Goal: Task Accomplishment & Management: Complete application form

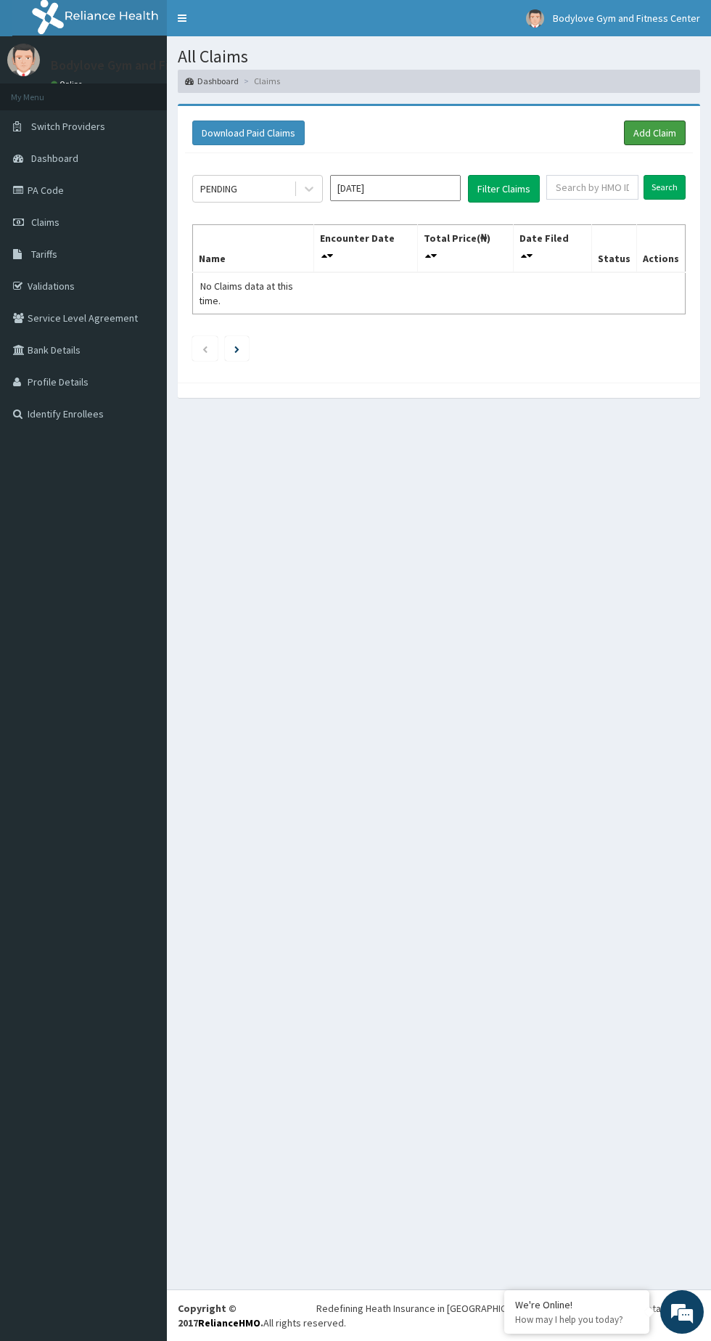
click at [667, 127] on link "Add Claim" at bounding box center [655, 132] width 62 height 25
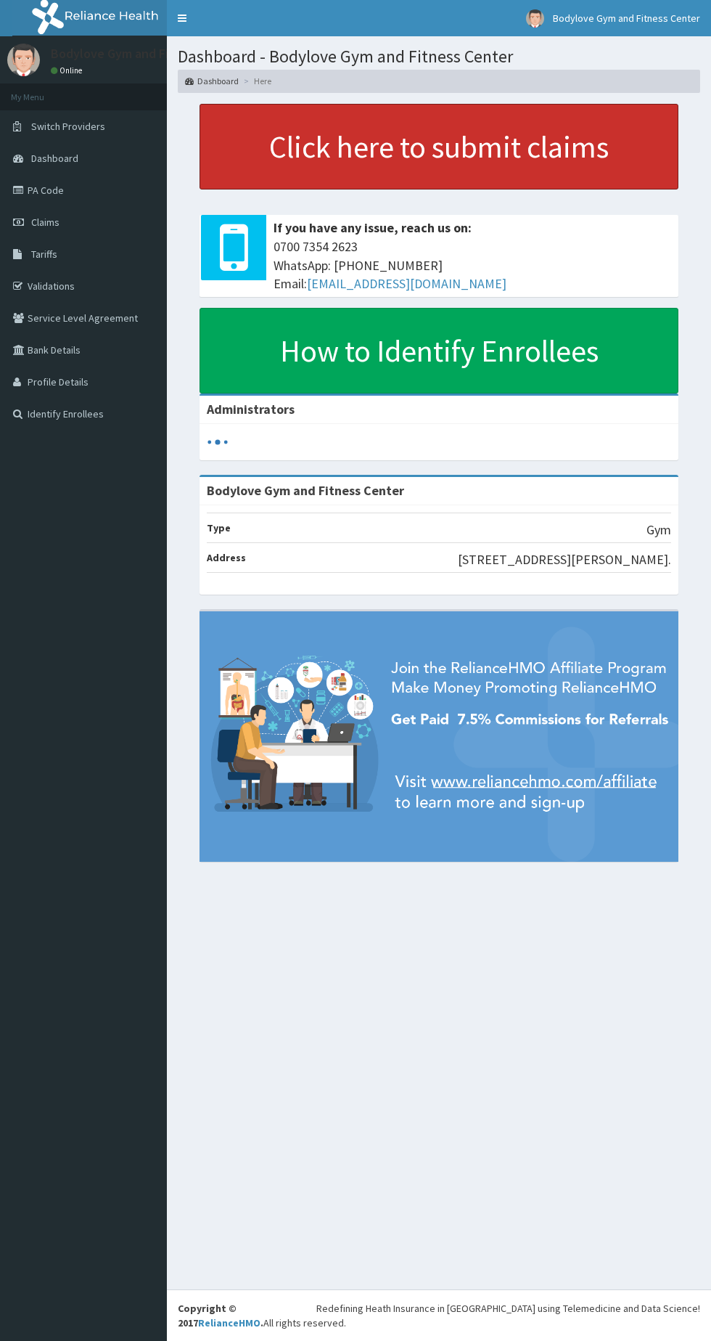
click at [589, 135] on link "Click here to submit claims" at bounding box center [439, 147] width 479 height 86
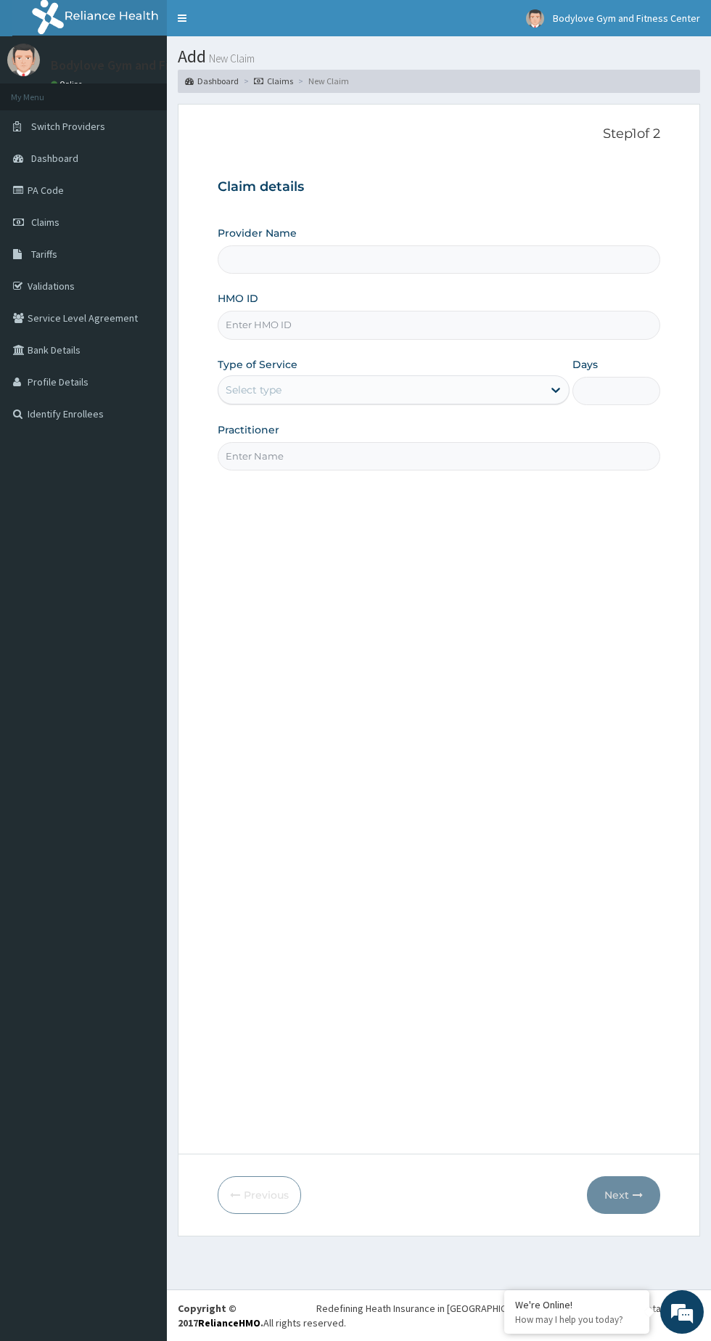
type input "Bodylove Gym and Fitness Center"
type input "1"
click at [413, 330] on input "HMO ID" at bounding box center [439, 325] width 443 height 28
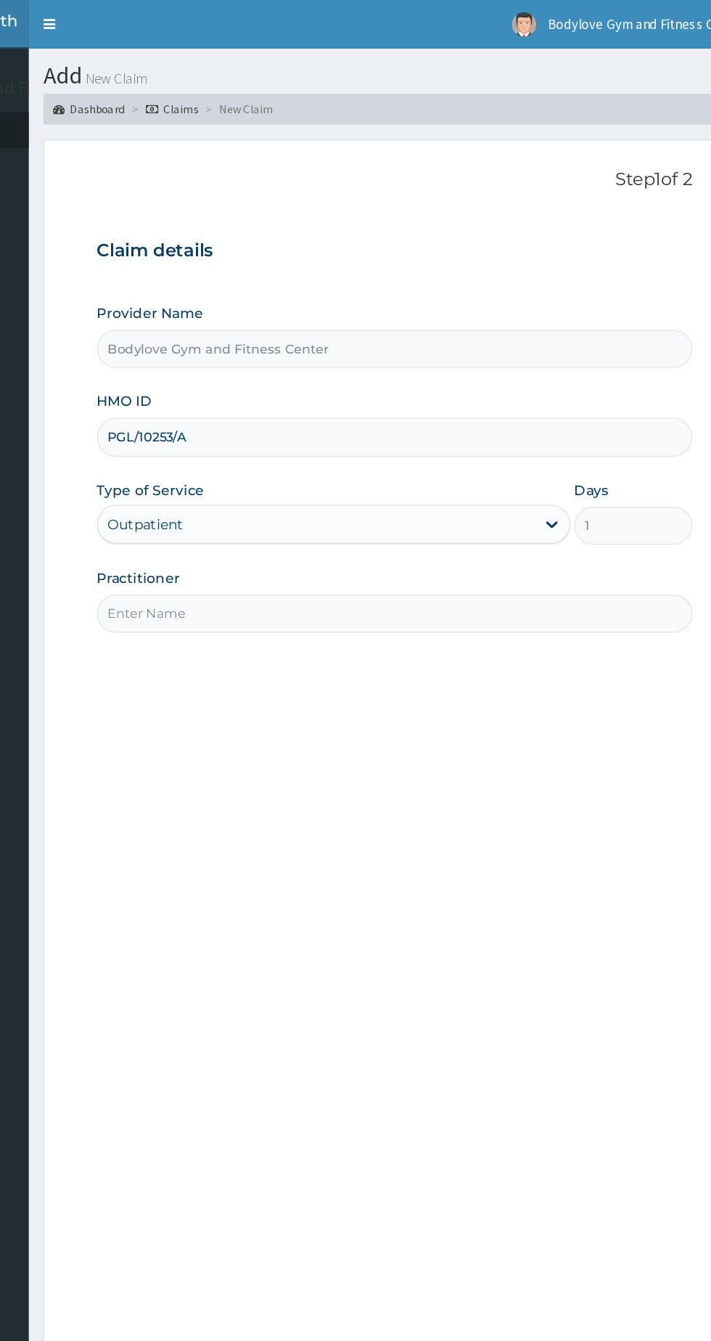
type input "PGL/10253/A"
click at [405, 459] on input "Practitioner" at bounding box center [439, 456] width 443 height 28
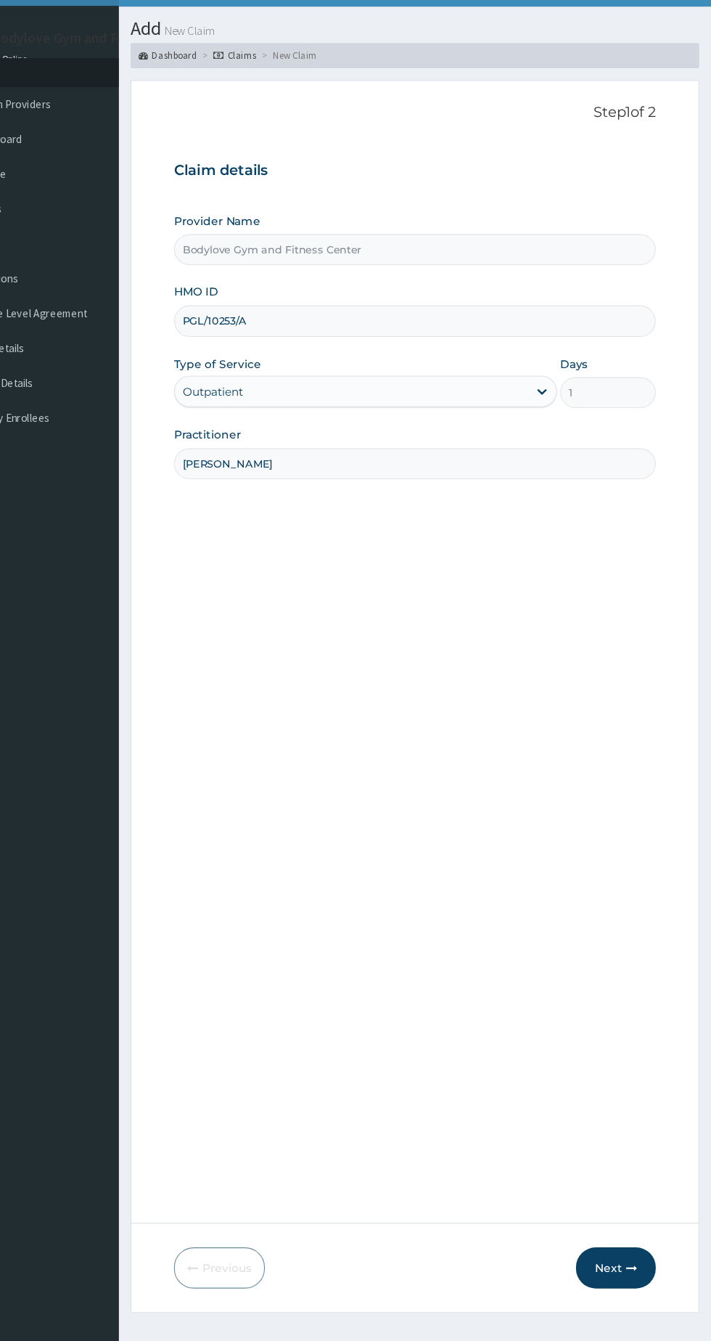
type input "[PERSON_NAME]"
click at [650, 1176] on div "Next" at bounding box center [623, 1195] width 73 height 38
click at [638, 1195] on icon "button" at bounding box center [638, 1195] width 10 height 10
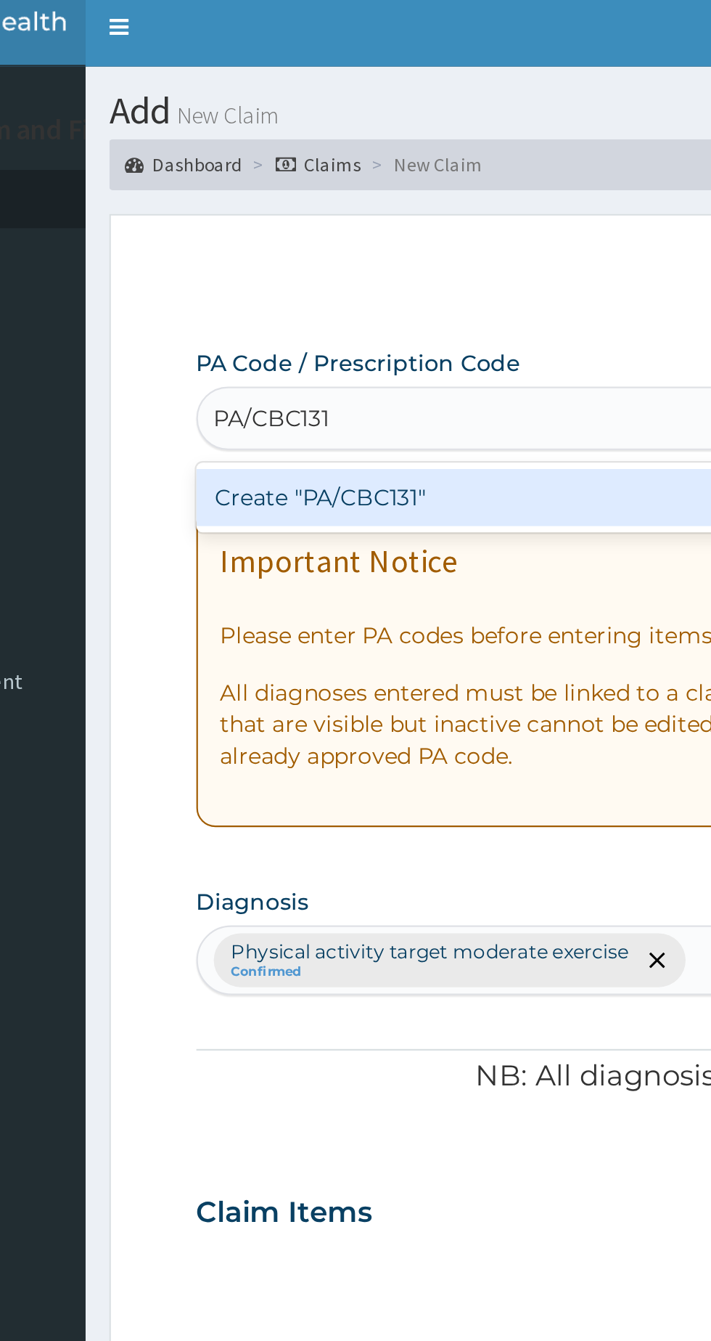
click at [377, 234] on div "Create "PA/CBC131"" at bounding box center [365, 234] width 294 height 26
type input "PA/CBC131"
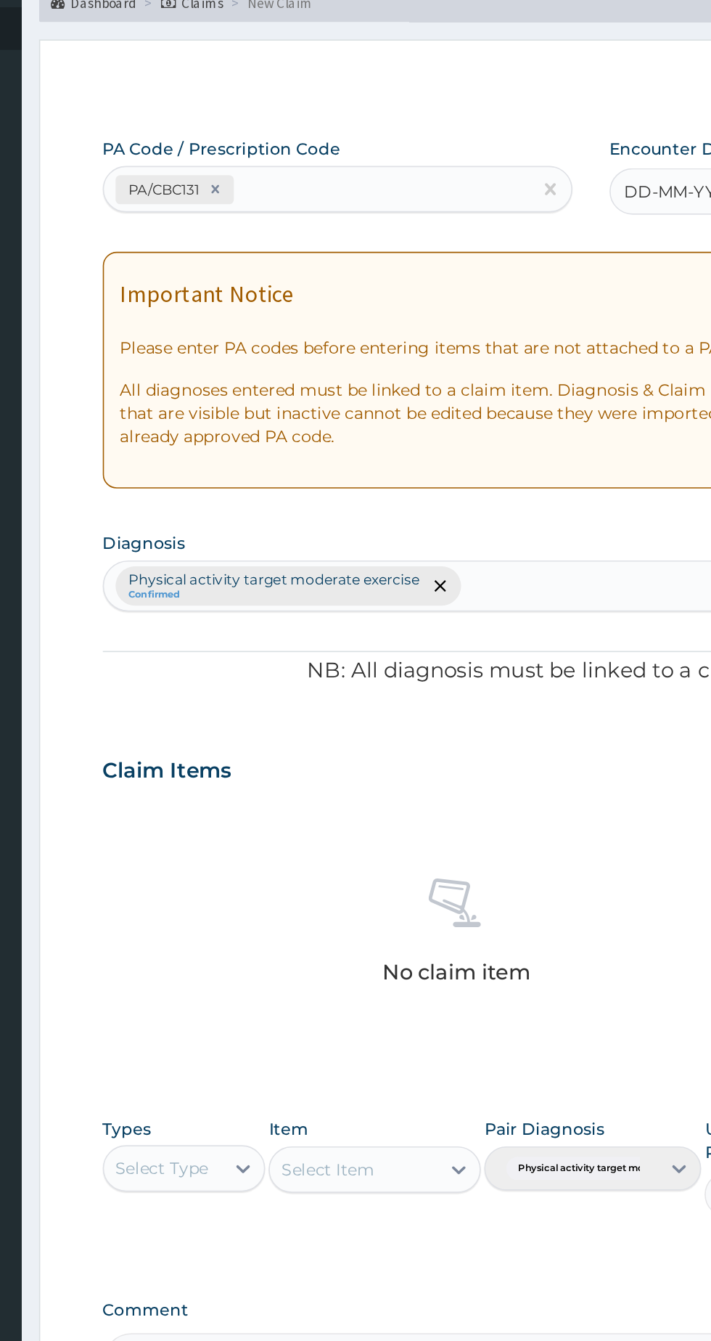
click at [574, 196] on span "DD-MM-YYYY" at bounding box center [580, 199] width 72 height 15
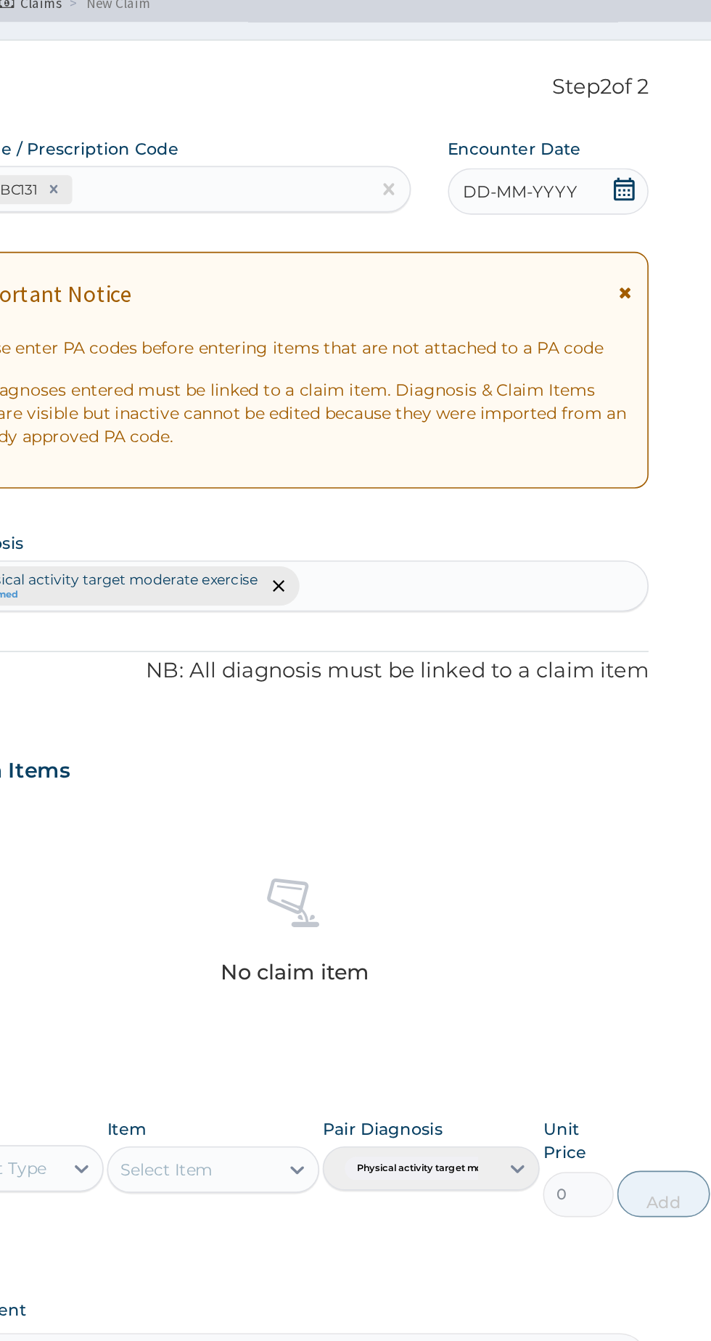
click at [618, 191] on div "DD-MM-YYYY" at bounding box center [598, 198] width 126 height 29
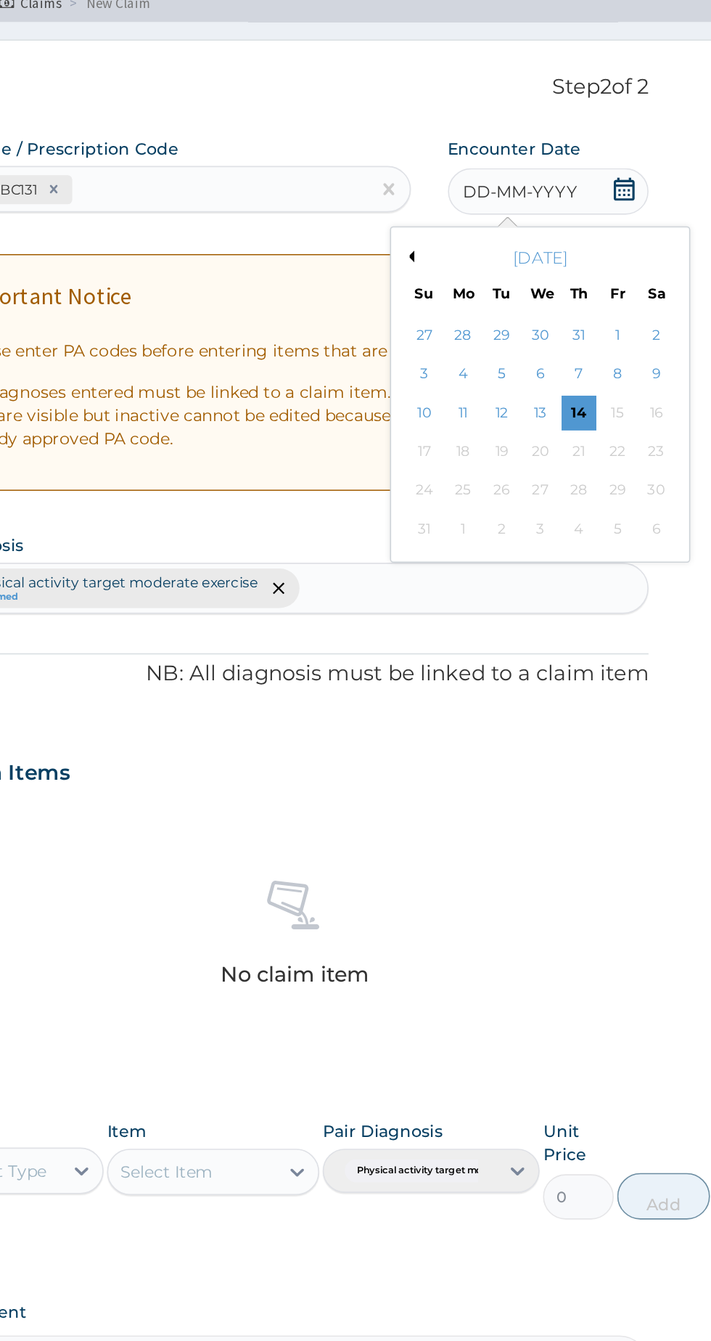
click at [616, 324] on div "7" at bounding box center [617, 314] width 22 height 22
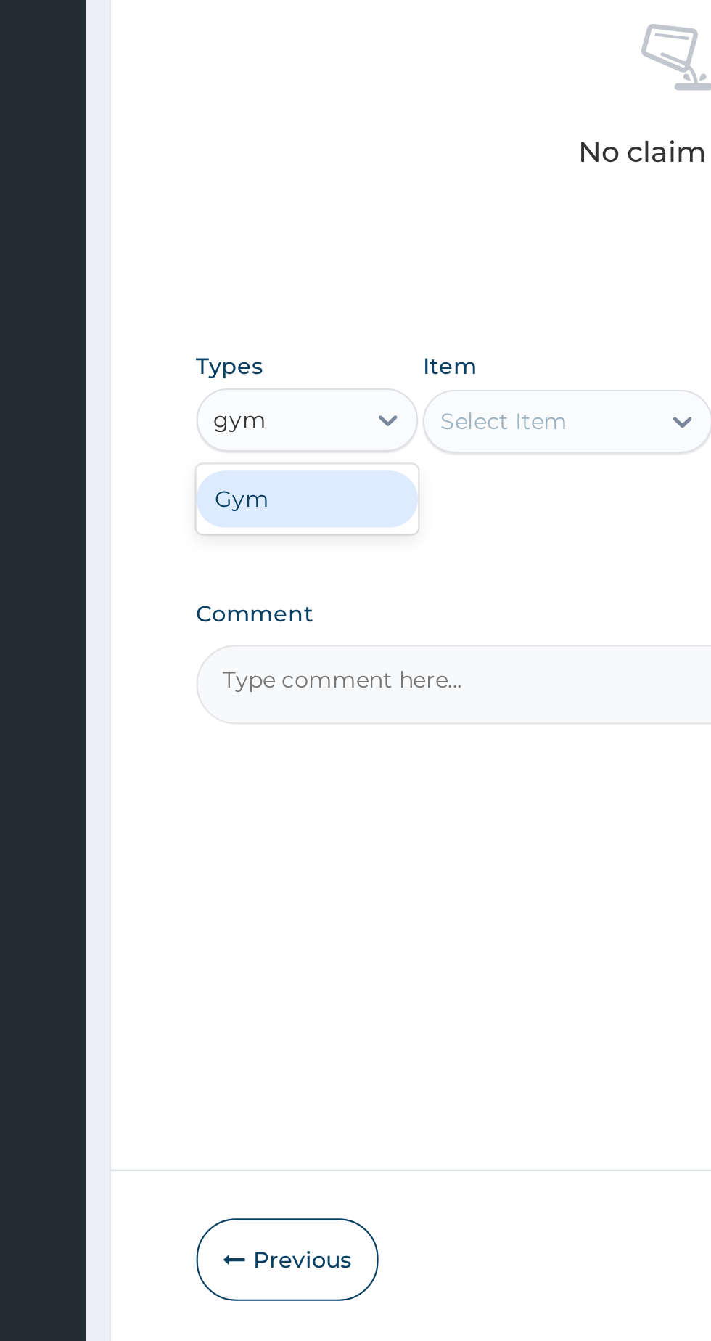
click at [303, 846] on div "Gym" at bounding box center [269, 846] width 102 height 26
type input "gym"
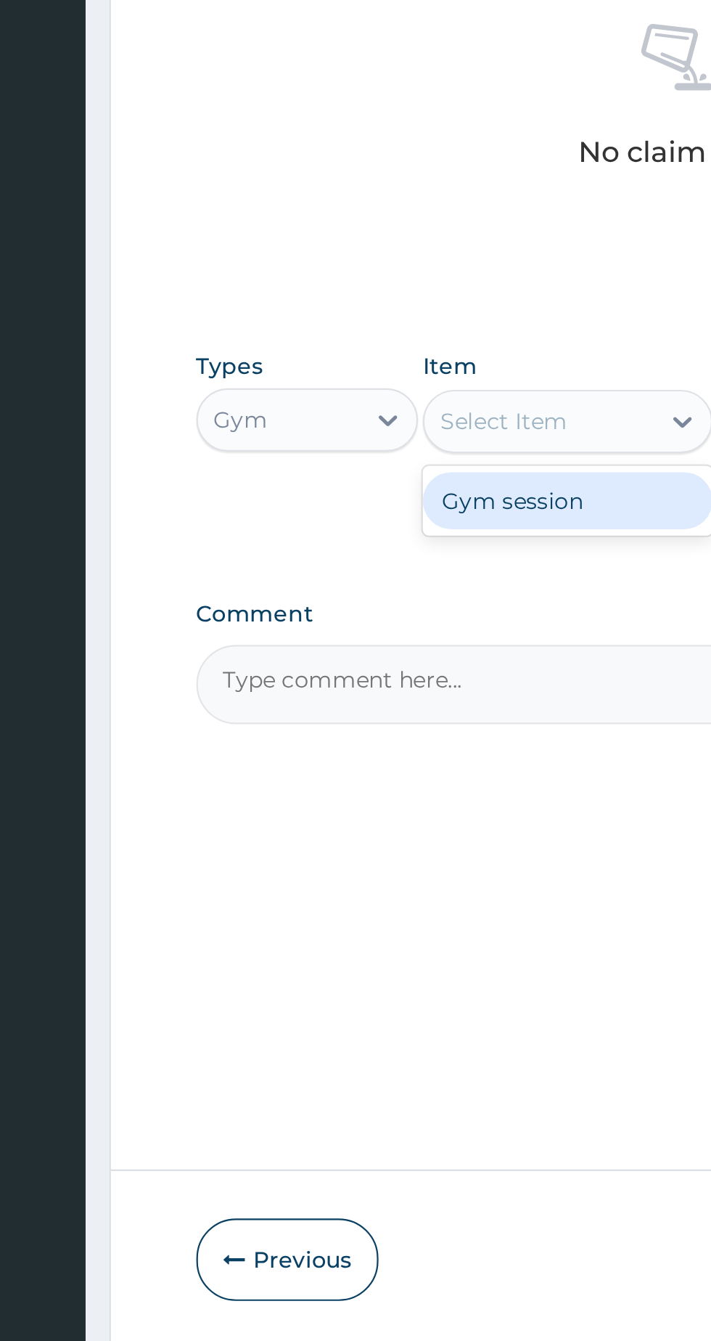
click at [409, 844] on div "Gym session" at bounding box center [388, 847] width 133 height 26
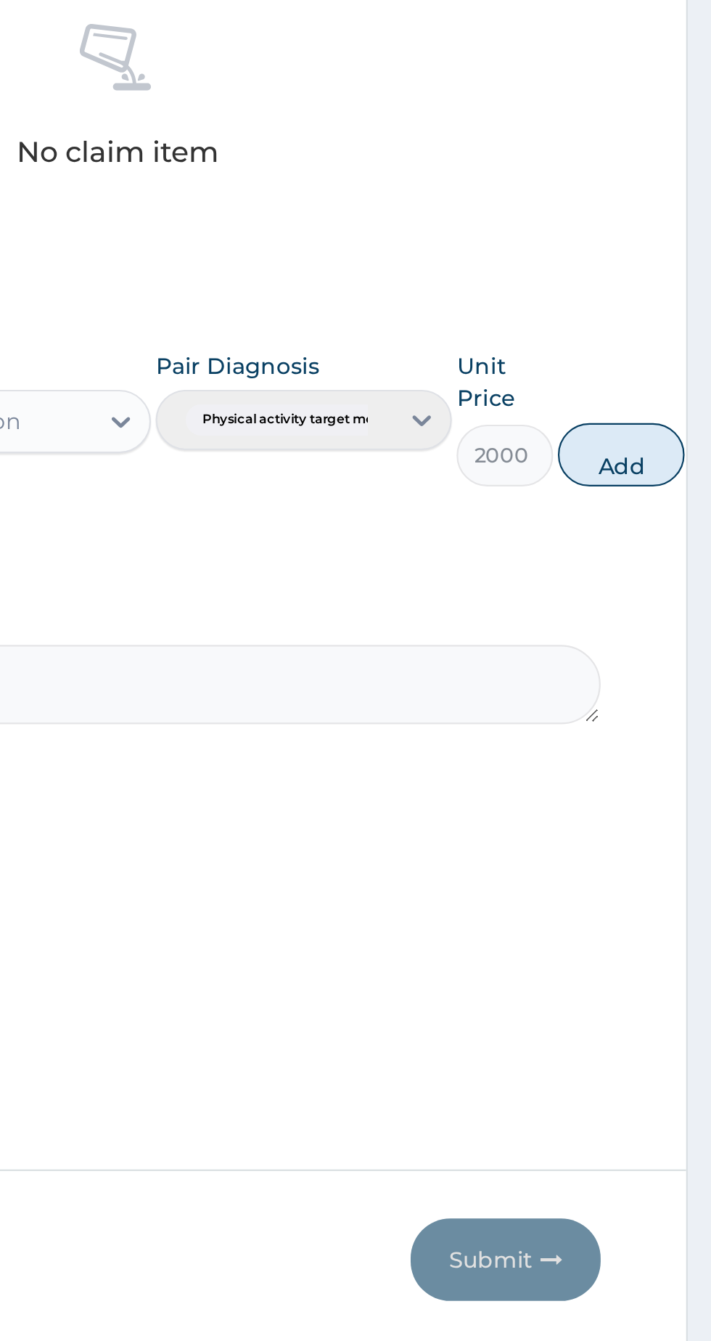
click at [676, 830] on button "Add" at bounding box center [670, 825] width 58 height 29
type input "0"
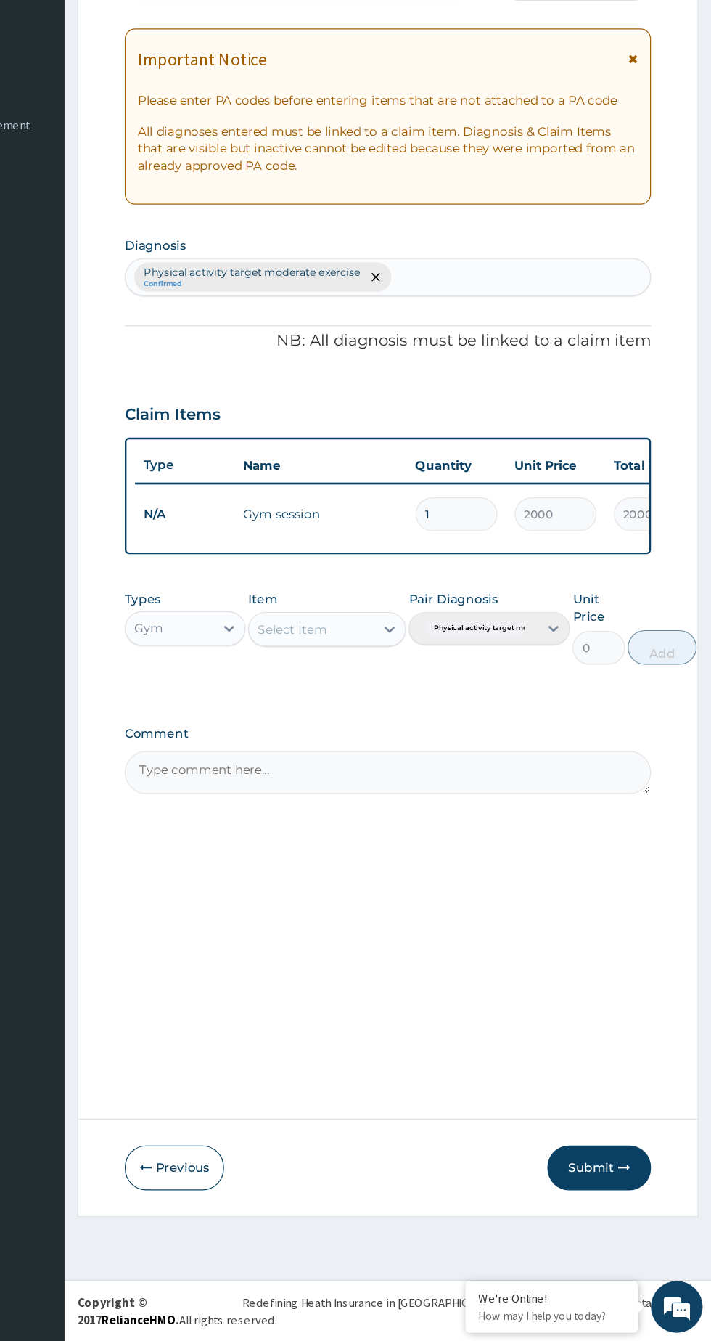
click at [623, 1198] on button "Submit" at bounding box center [616, 1195] width 87 height 38
